Goal: Task Accomplishment & Management: Manage account settings

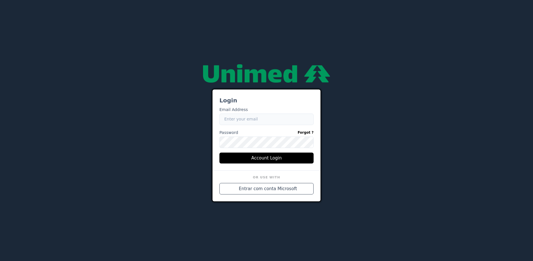
type input "[EMAIL_ADDRESS][PERSON_NAME][DOMAIN_NAME]"
click at [365, 158] on div "Login Email Address Email caio.castro.fluna@unimedbh.com.br Password Forgot ? P…" at bounding box center [266, 131] width 344 height 142
click at [405, 169] on div "Login Email Address Email caio.castro.fluna@unimedbh.com.br Password Forgot ? P…" at bounding box center [266, 131] width 344 height 142
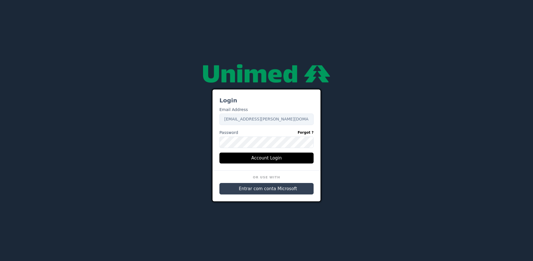
click at [277, 192] on span "Entrar com conta Microsoft" at bounding box center [268, 189] width 58 height 7
type input "[EMAIL_ADDRESS][PERSON_NAME][DOMAIN_NAME]"
click at [261, 190] on span "Entrar com conta Microsoft" at bounding box center [268, 189] width 58 height 7
